Goal: Task Accomplishment & Management: Complete application form

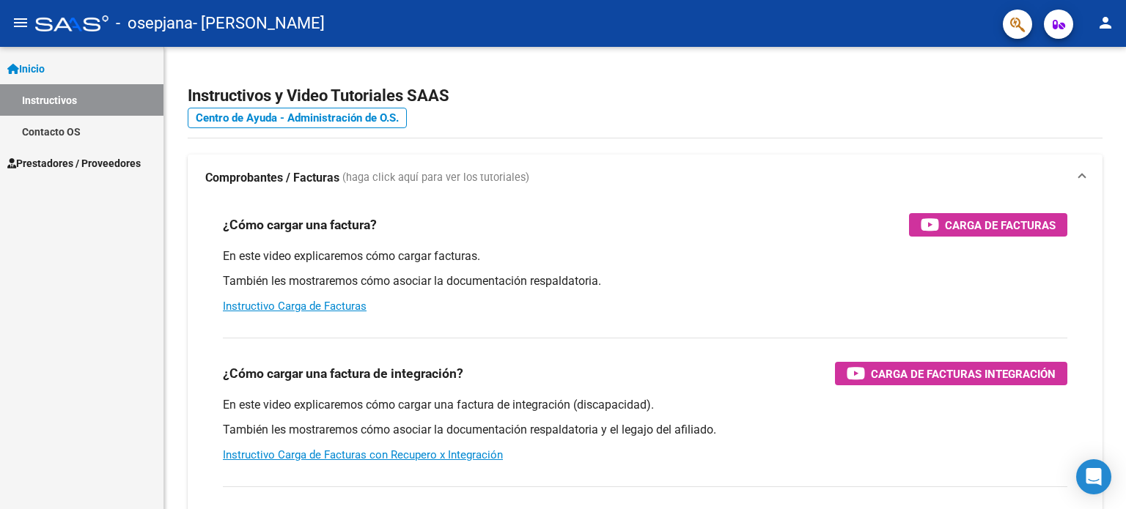
click at [55, 163] on span "Prestadores / Proveedores" at bounding box center [73, 163] width 133 height 16
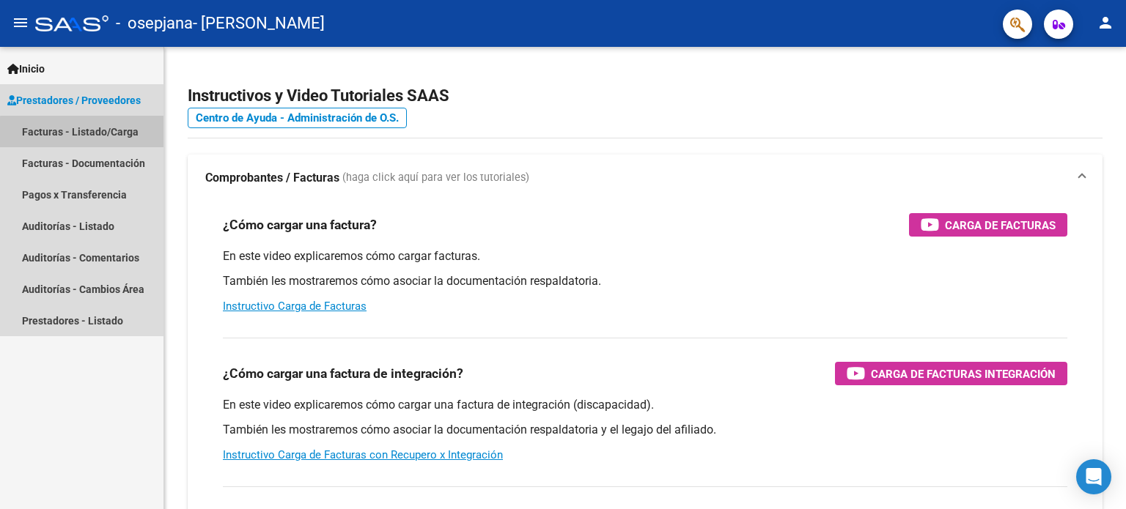
click at [97, 133] on link "Facturas - Listado/Carga" at bounding box center [81, 132] width 163 height 32
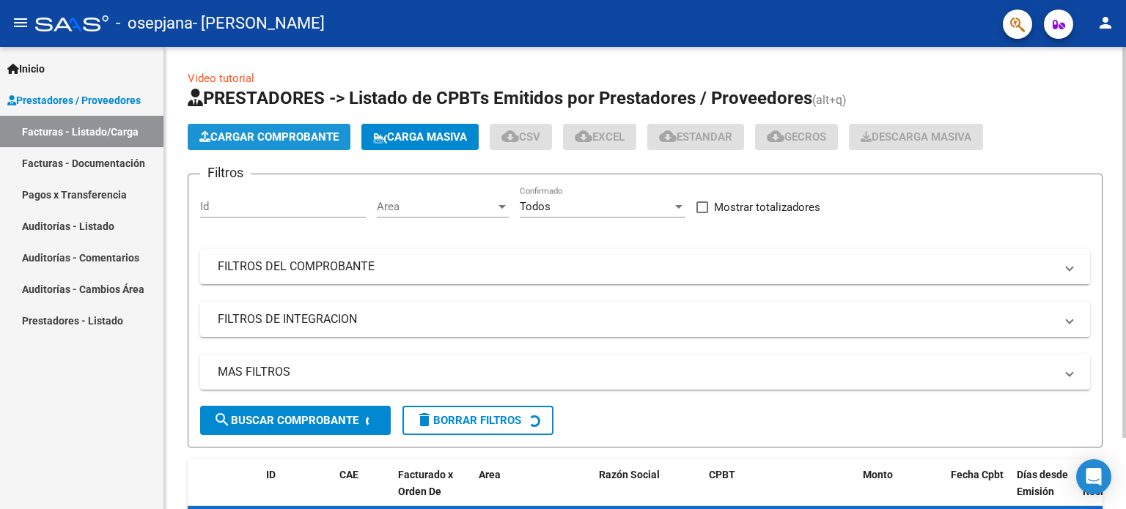
click at [251, 141] on span "Cargar Comprobante" at bounding box center [268, 136] width 139 height 13
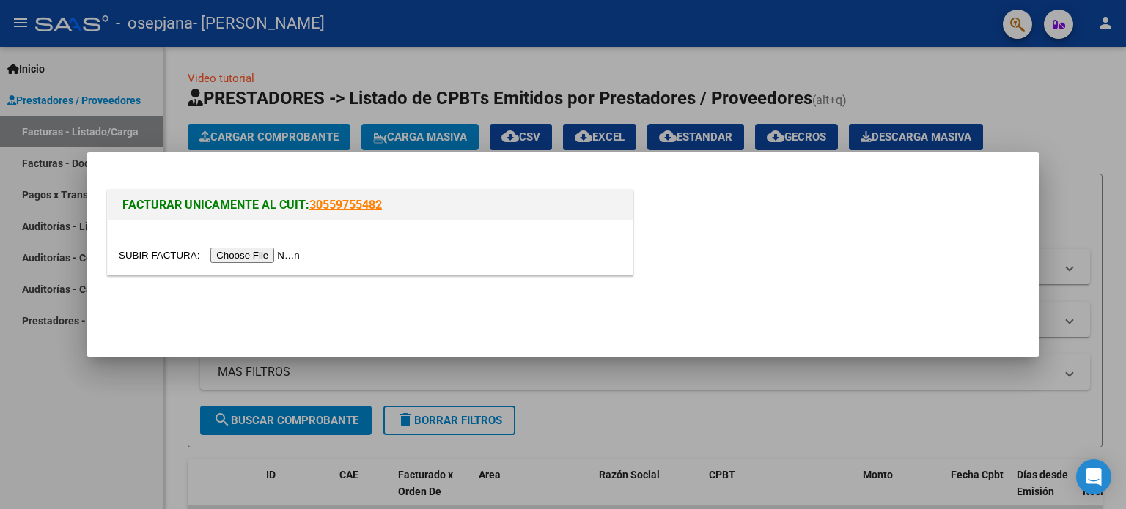
click at [248, 254] on input "file" at bounding box center [211, 255] width 185 height 15
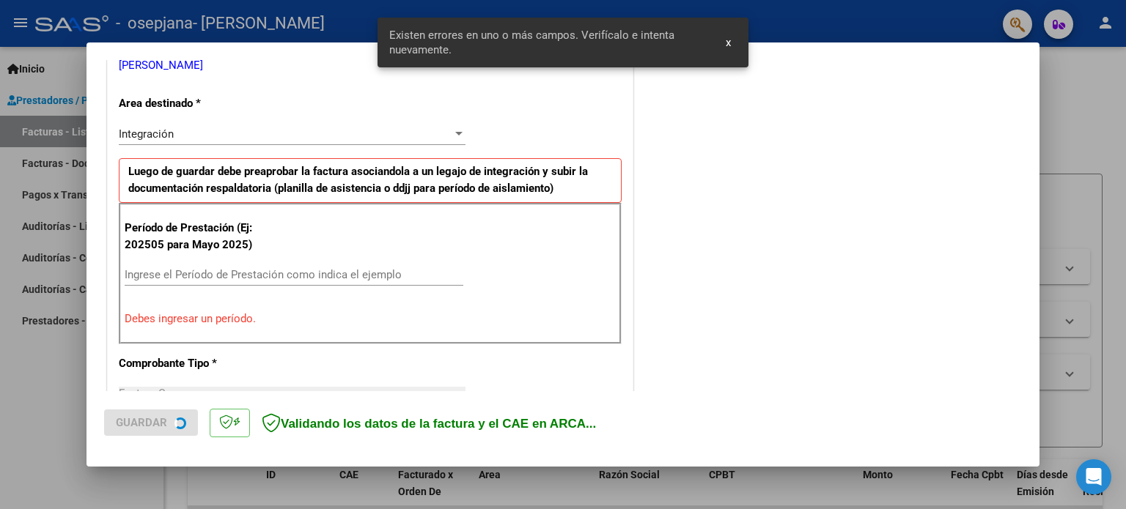
scroll to position [316, 0]
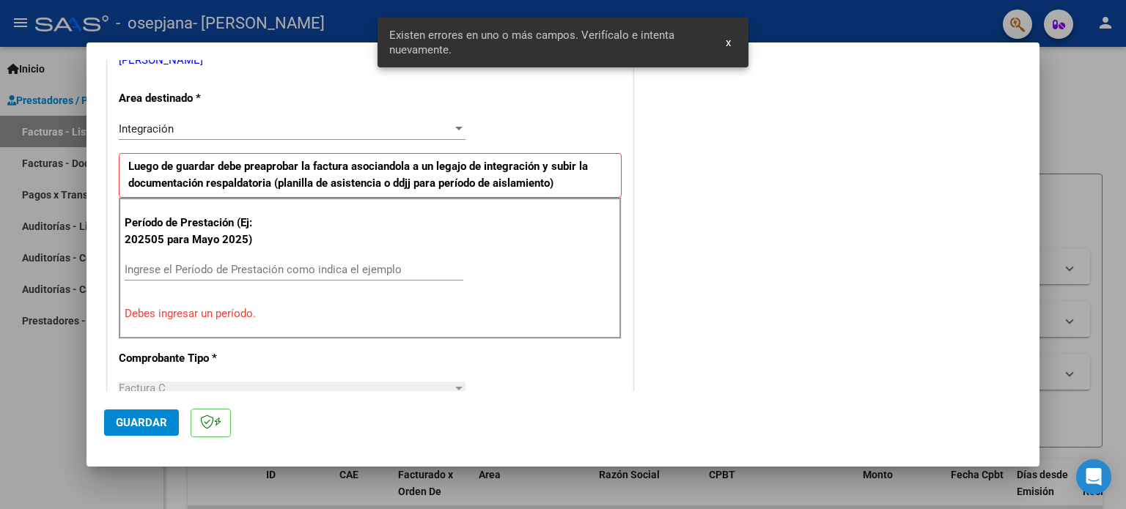
click at [267, 273] on input "Ingrese el Período de Prestación como indica el ejemplo" at bounding box center [294, 269] width 339 height 13
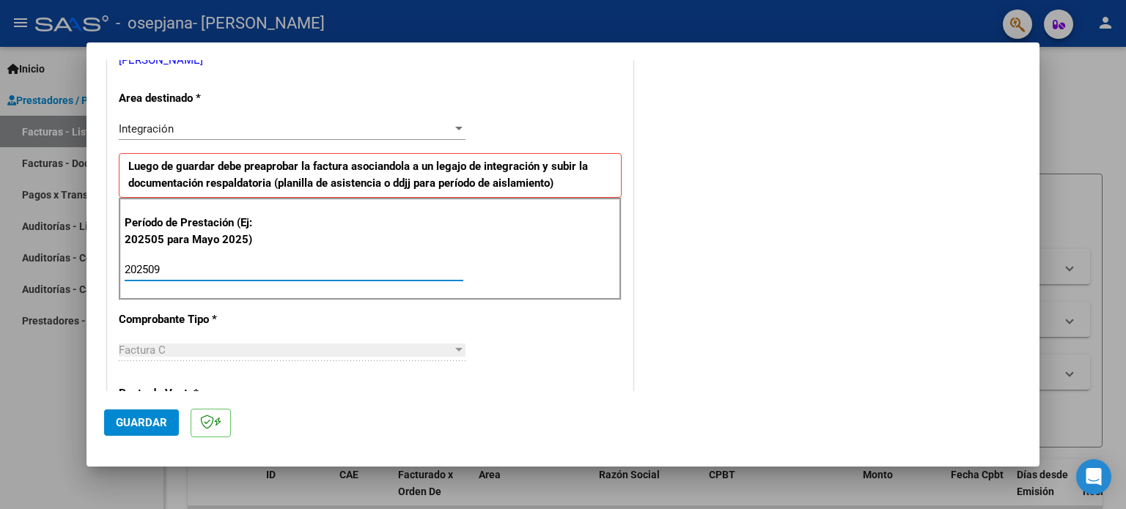
type input "202509"
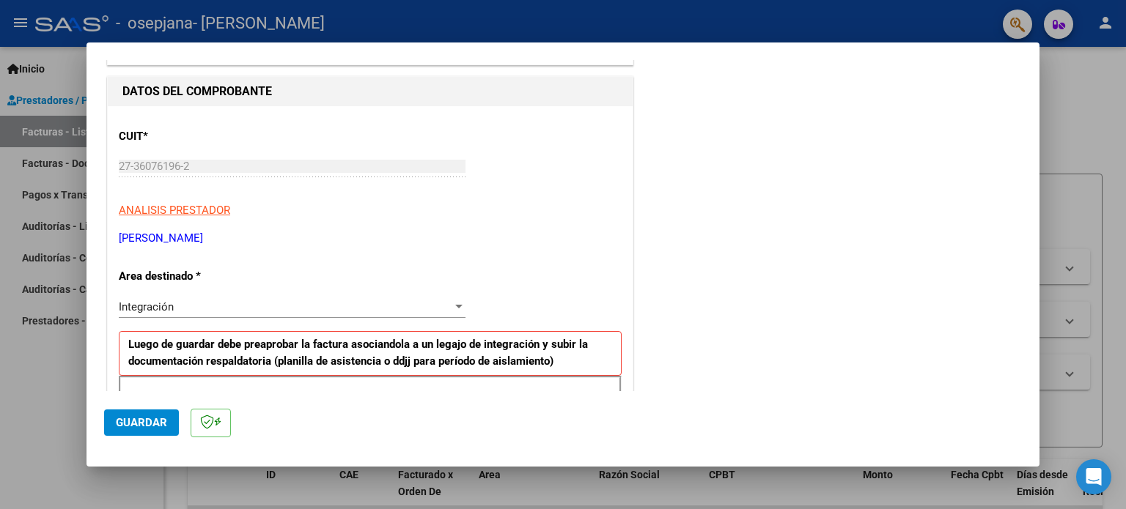
scroll to position [0, 0]
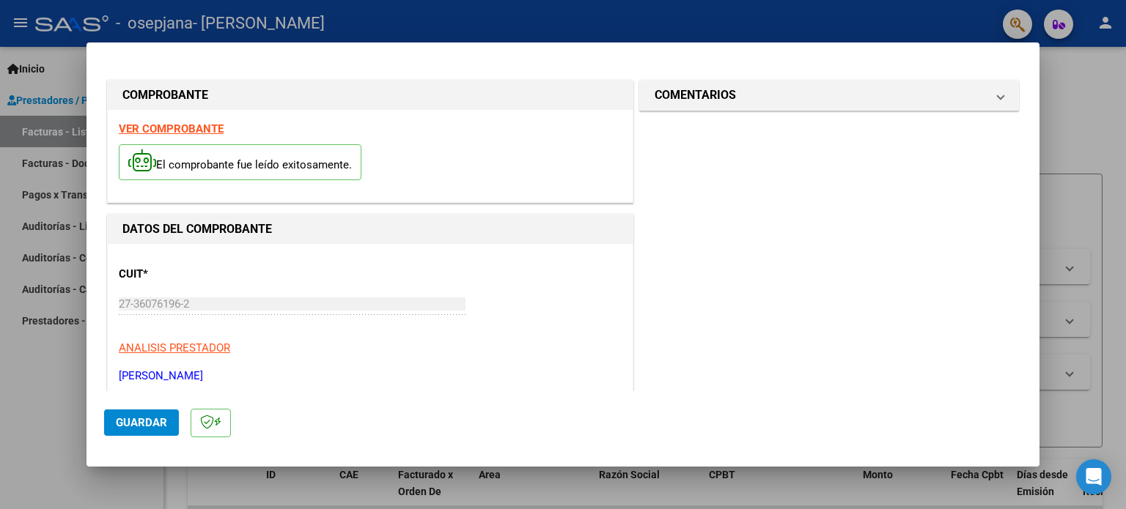
click at [161, 427] on span "Guardar" at bounding box center [141, 422] width 51 height 13
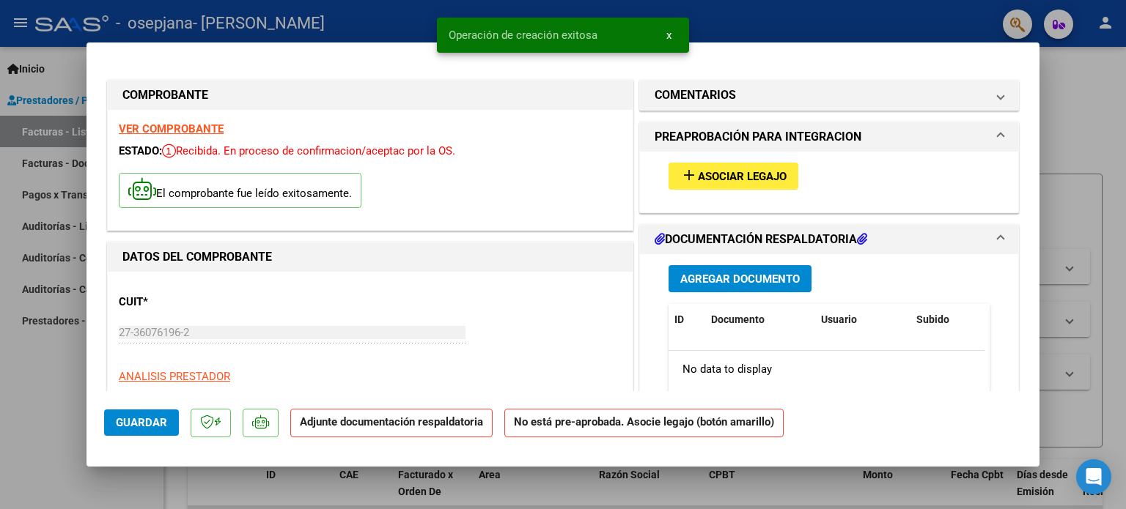
click at [733, 175] on span "Asociar Legajo" at bounding box center [742, 176] width 89 height 13
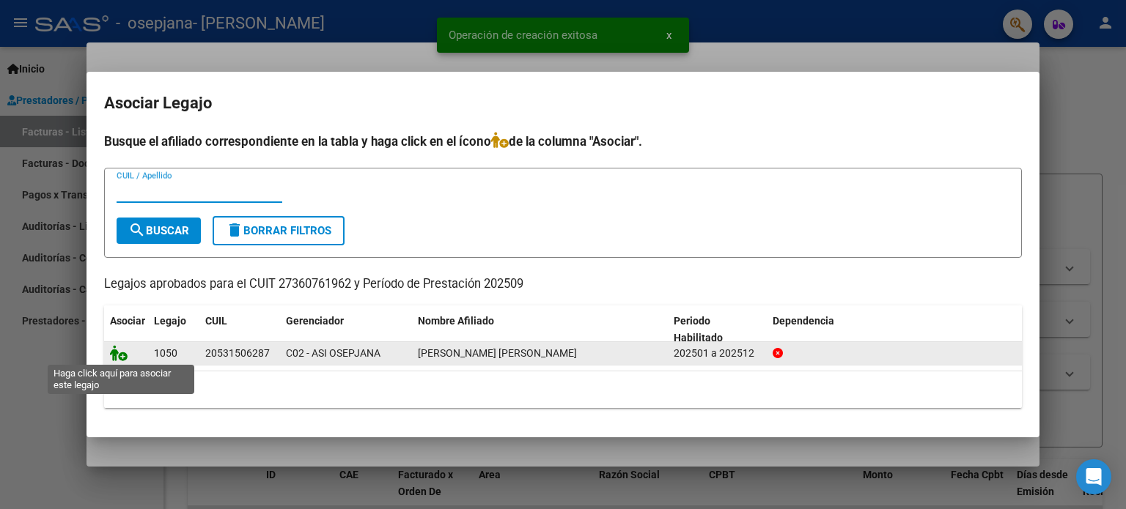
click at [120, 355] on icon at bounding box center [119, 353] width 18 height 16
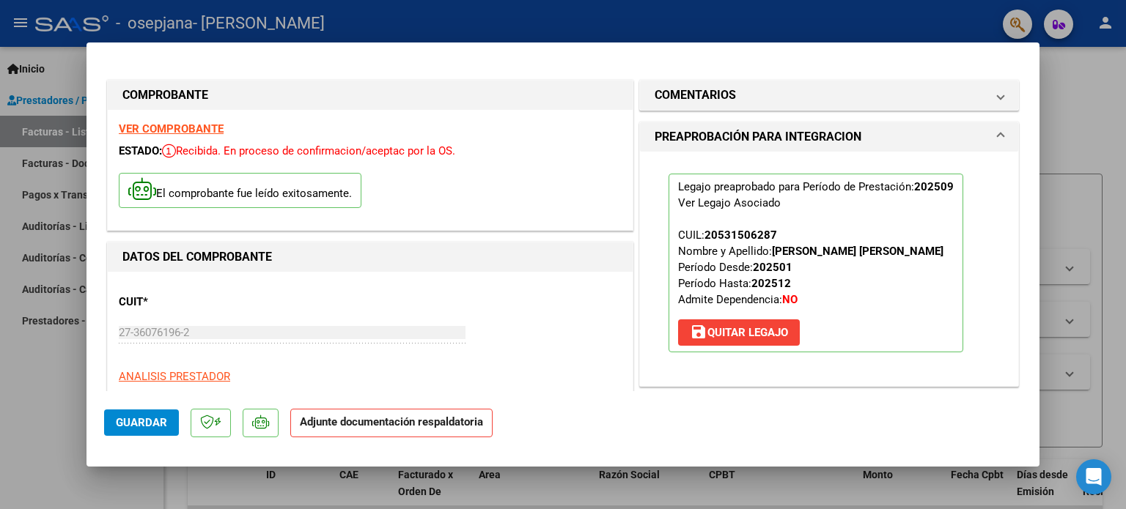
scroll to position [293, 0]
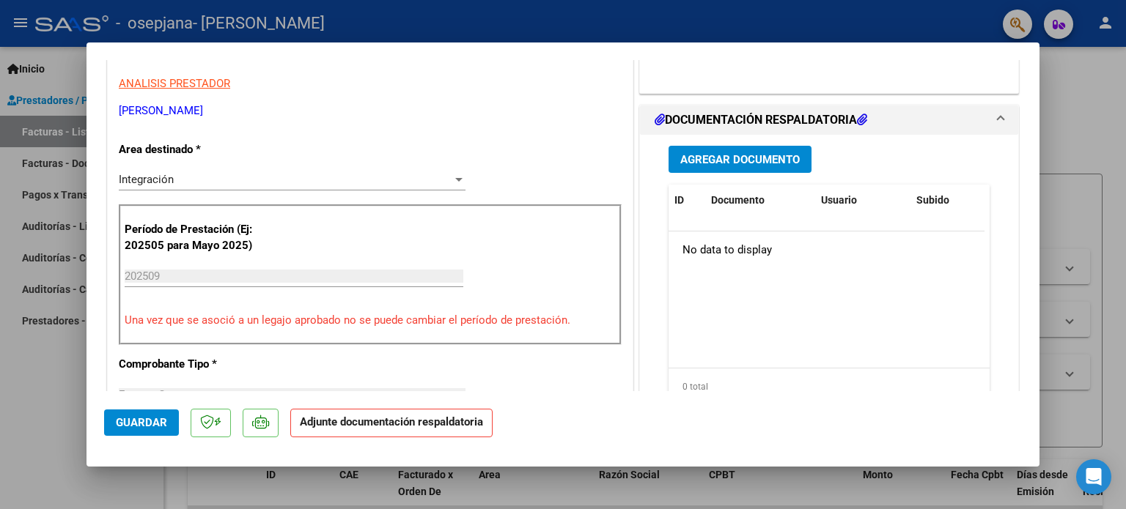
click at [729, 163] on span "Agregar Documento" at bounding box center [739, 159] width 119 height 13
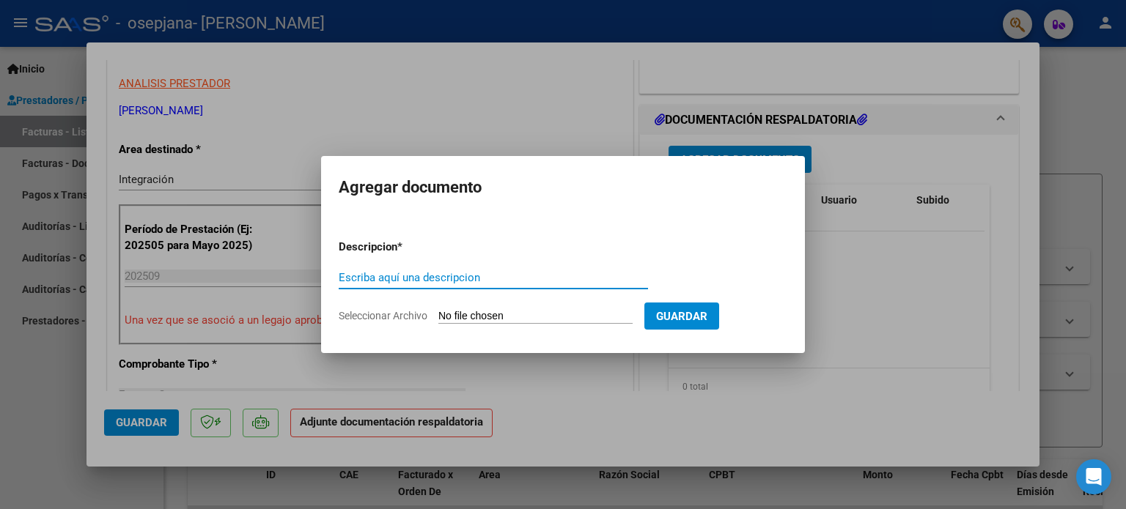
click at [463, 281] on input "Escriba aquí una descripcion" at bounding box center [493, 277] width 309 height 13
type input "planilla asistencia"
click at [469, 318] on input "Seleccionar Archivo" at bounding box center [535, 317] width 194 height 14
type input "C:\fakepath\[PERSON_NAME].pdf"
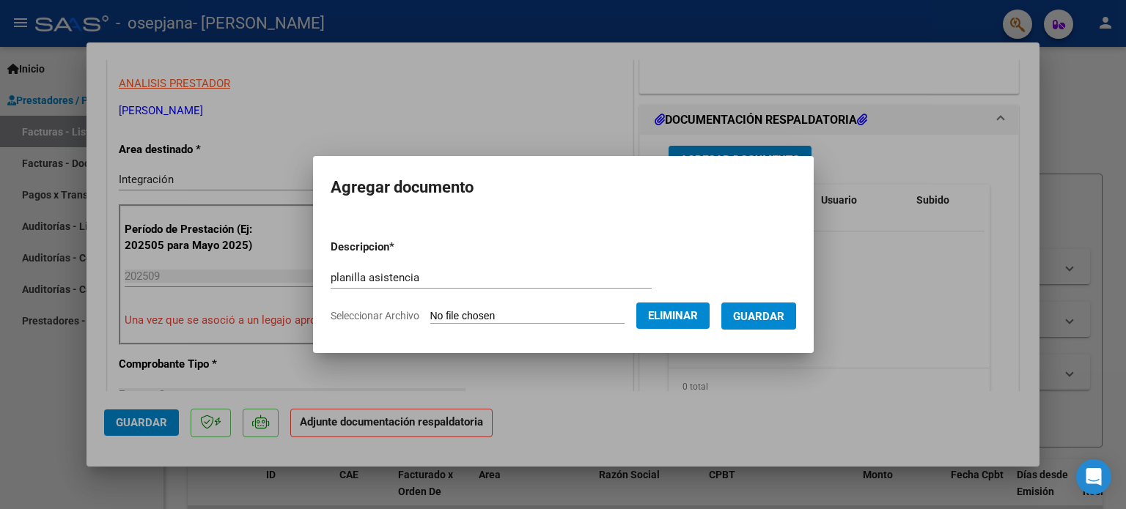
click at [765, 321] on span "Guardar" at bounding box center [758, 316] width 51 height 13
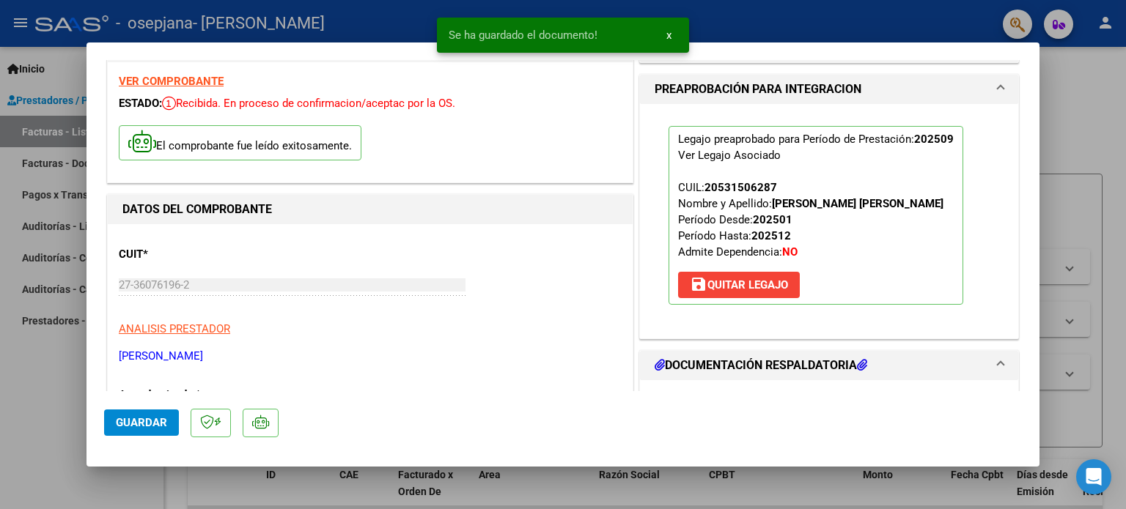
scroll to position [10, 0]
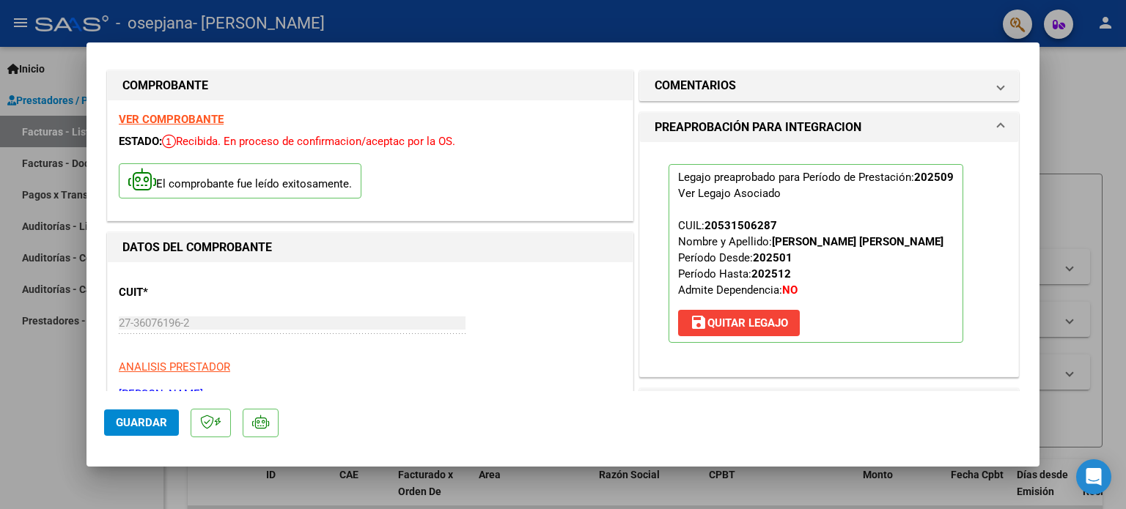
click at [137, 424] on span "Guardar" at bounding box center [141, 422] width 51 height 13
